Goal: Book appointment/travel/reservation

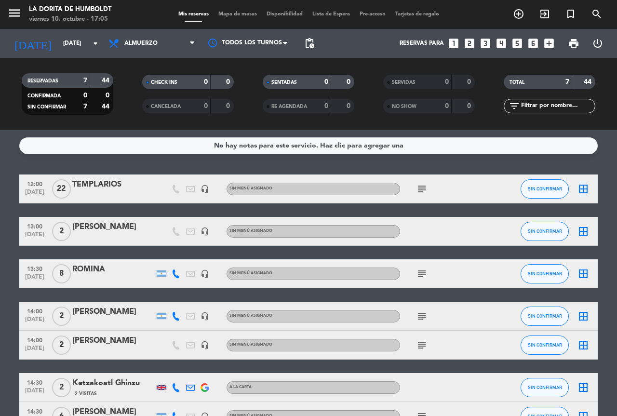
click at [502, 45] on icon "looks_4" at bounding box center [501, 43] width 13 height 13
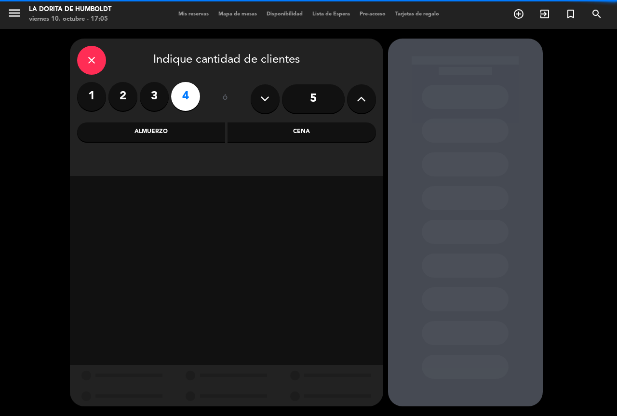
drag, startPoint x: 311, startPoint y: 132, endPoint x: 121, endPoint y: 233, distance: 215.3
click at [312, 131] on div "Cena" at bounding box center [301, 131] width 148 height 19
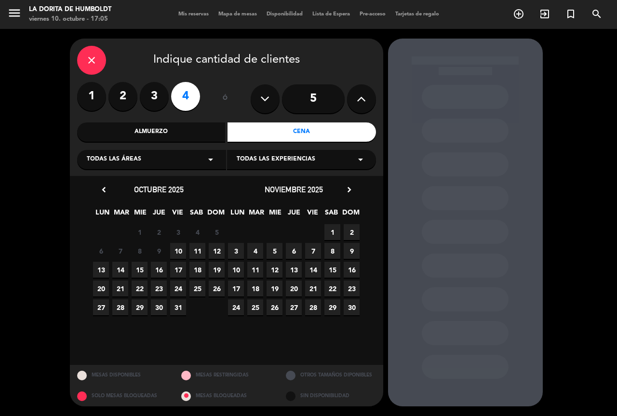
click at [183, 248] on span "10" at bounding box center [178, 251] width 16 height 16
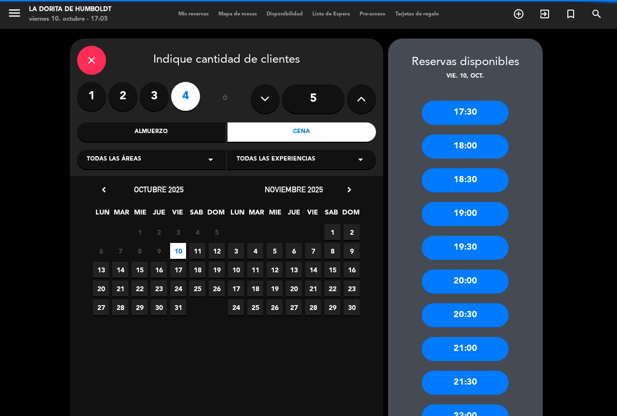
scroll to position [107, 0]
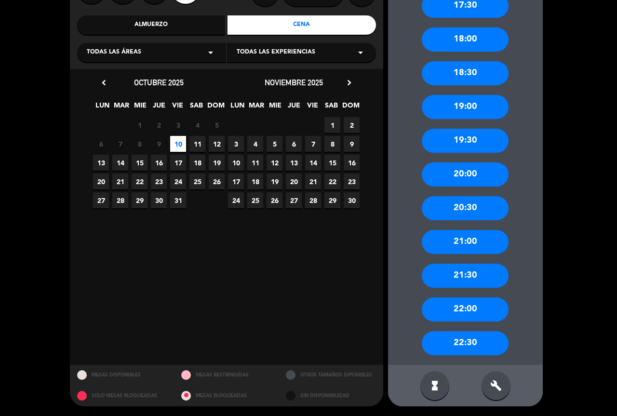
click at [483, 310] on div "22:00" at bounding box center [464, 309] width 87 height 24
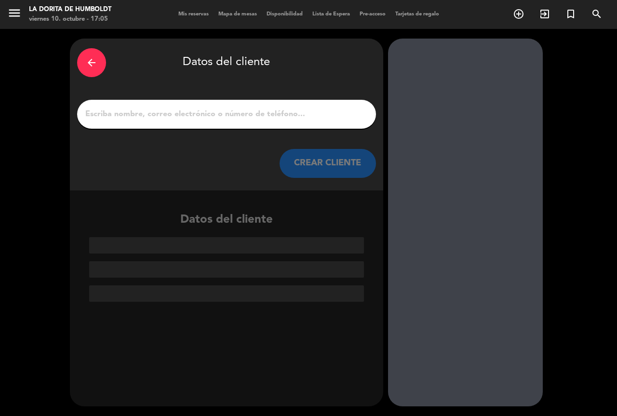
click at [277, 105] on div at bounding box center [226, 114] width 299 height 29
click at [287, 113] on input "1" at bounding box center [226, 113] width 284 height 13
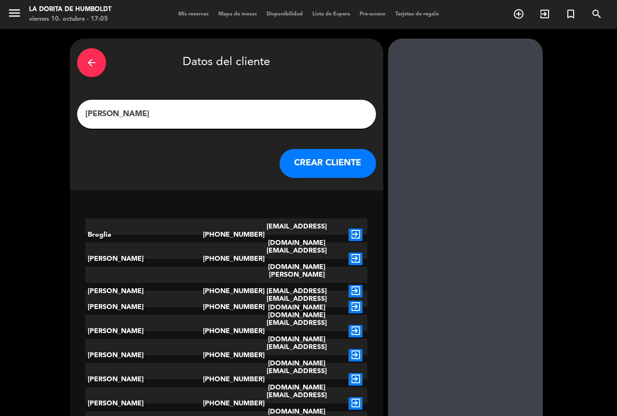
type input "[PERSON_NAME]"
click at [328, 171] on button "CREAR CLIENTE" at bounding box center [327, 163] width 96 height 29
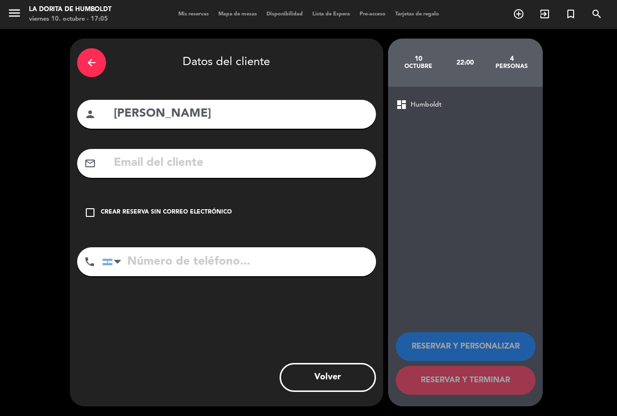
click at [222, 209] on div "Crear reserva sin correo electrónico" at bounding box center [166, 213] width 131 height 10
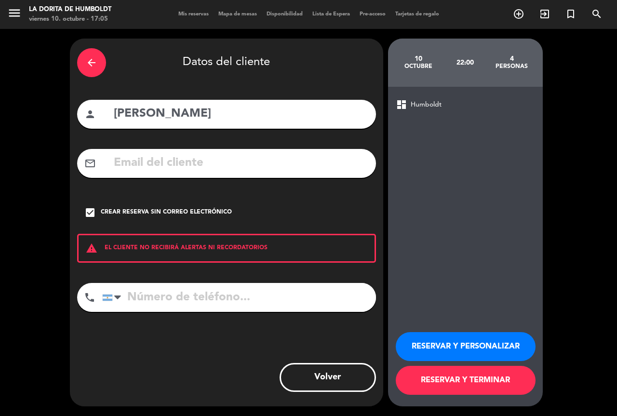
click at [239, 301] on input "tel" at bounding box center [239, 297] width 274 height 29
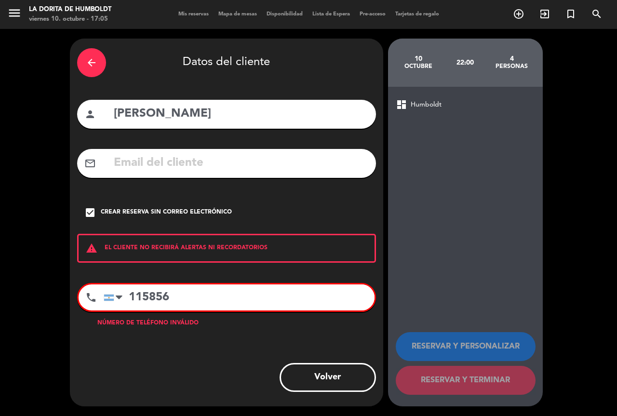
click at [239, 300] on input "115856" at bounding box center [239, 297] width 271 height 26
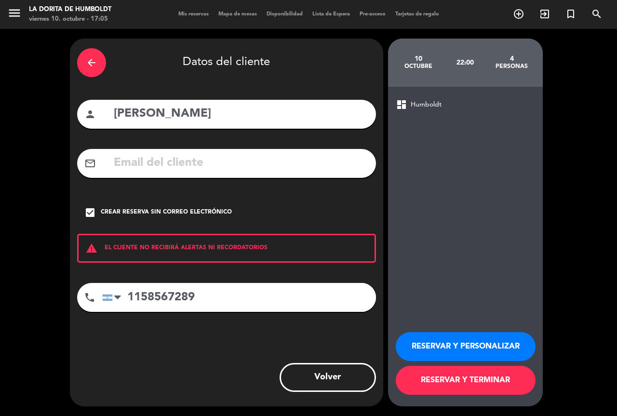
type input "1158567289"
click at [451, 351] on button "RESERVAR Y PERSONALIZAR" at bounding box center [465, 346] width 140 height 29
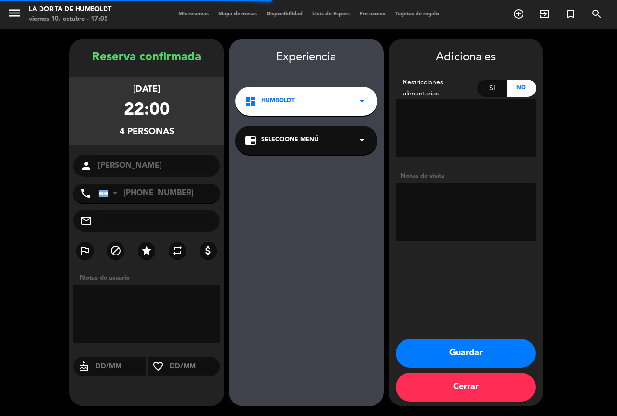
click at [449, 217] on textarea at bounding box center [465, 212] width 140 height 58
type textarea "RESERVO LEILA"
click at [424, 359] on button "Guardar" at bounding box center [465, 353] width 140 height 29
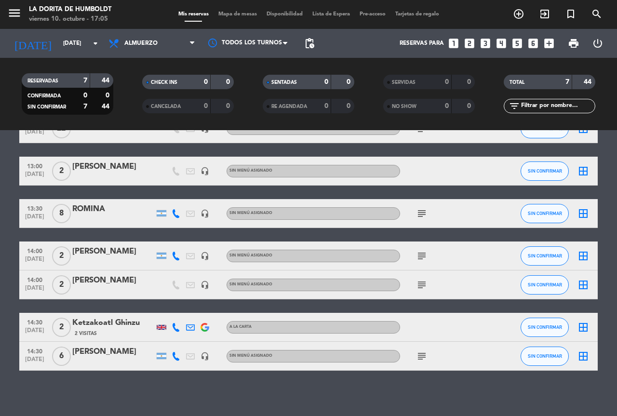
scroll to position [63, 0]
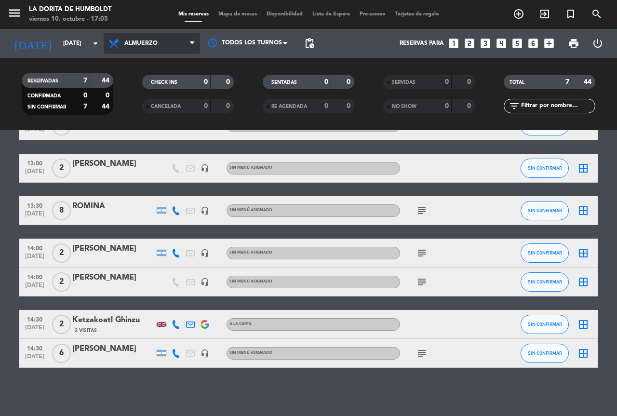
click at [153, 44] on span "Almuerzo" at bounding box center [140, 43] width 33 height 7
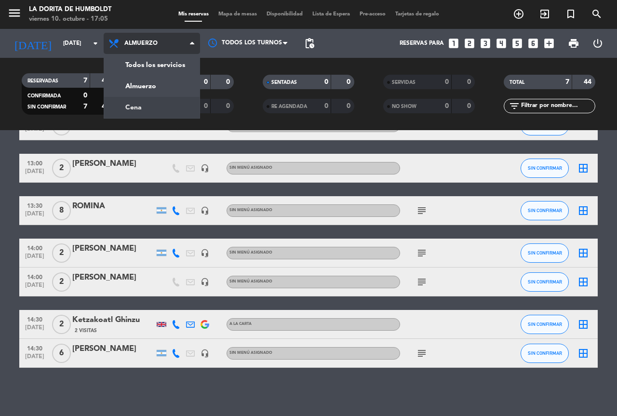
click at [167, 105] on div "menu La Dorita de Humboldt viernes 10. octubre - 17:05 Mis reservas Mapa de mes…" at bounding box center [308, 65] width 617 height 130
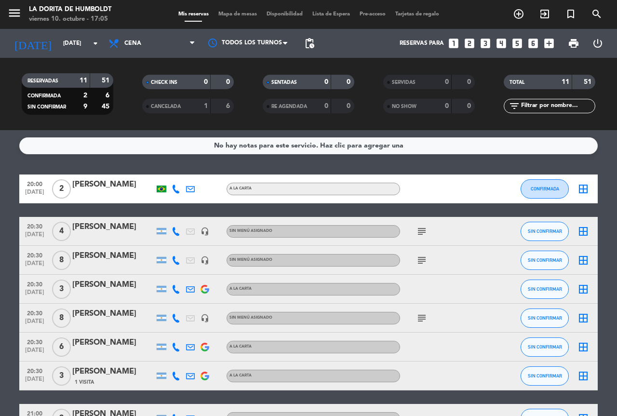
scroll to position [165, 0]
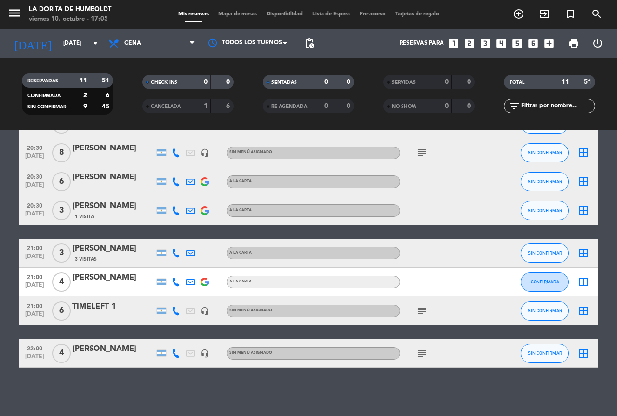
click at [416, 355] on icon "subject" at bounding box center [422, 353] width 12 height 12
click at [113, 356] on div at bounding box center [113, 359] width 82 height 8
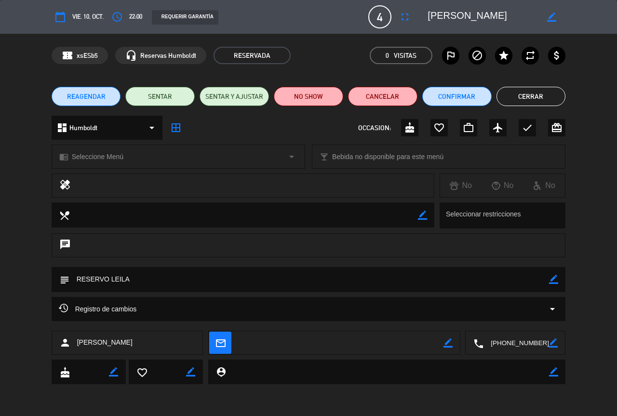
click at [552, 281] on icon "border_color" at bounding box center [553, 279] width 9 height 9
click at [510, 281] on textarea at bounding box center [309, 279] width 480 height 25
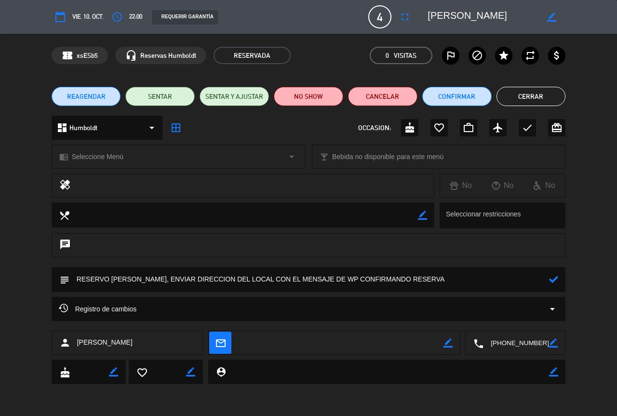
type textarea "RESERVO [PERSON_NAME], ENVIAR DIRECCION DEL LOCAL CON EL MENSAJE DE WP CONFIRMA…"
click at [555, 279] on icon at bounding box center [553, 279] width 9 height 9
drag, startPoint x: 547, startPoint y: 97, endPoint x: 555, endPoint y: 5, distance: 92.4
click at [547, 96] on button "Cerrar" at bounding box center [530, 96] width 69 height 19
